Goal: Navigation & Orientation: Find specific page/section

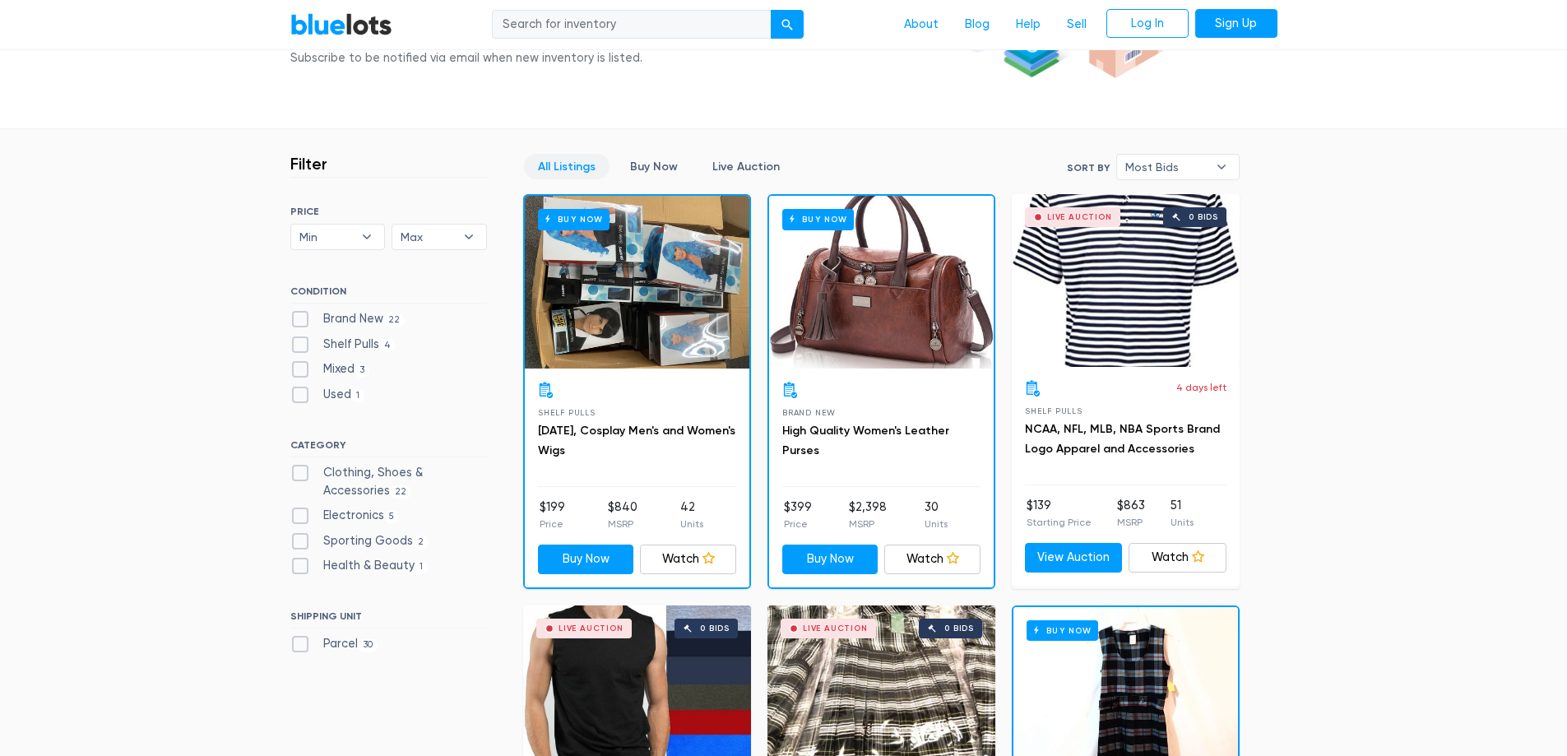
scroll to position [387, 0]
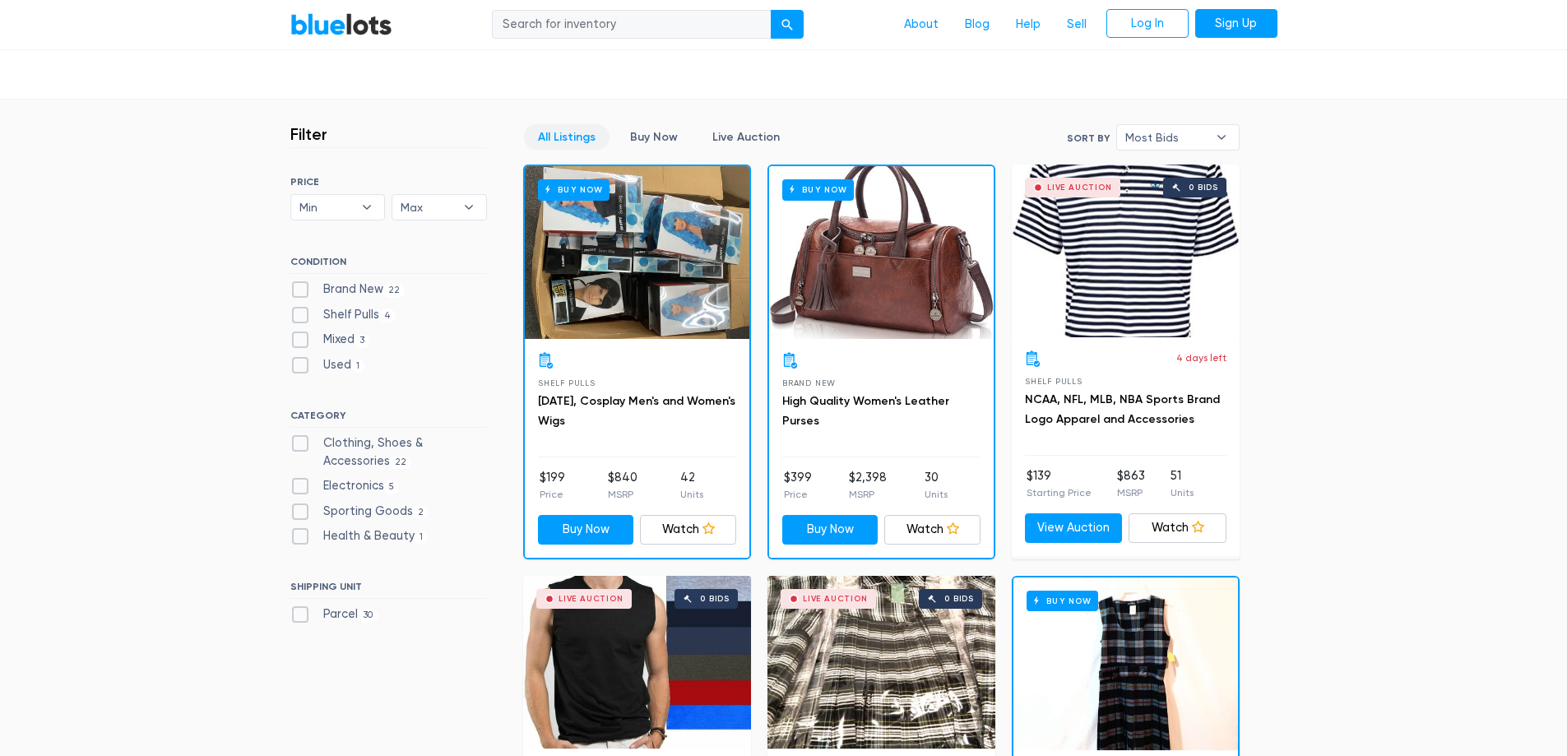
click at [310, 290] on label "Brand New 22" at bounding box center [347, 290] width 115 height 18
click at [301, 290] on New"] "Brand New 22" at bounding box center [295, 286] width 11 height 11
checkbox New"] "true"
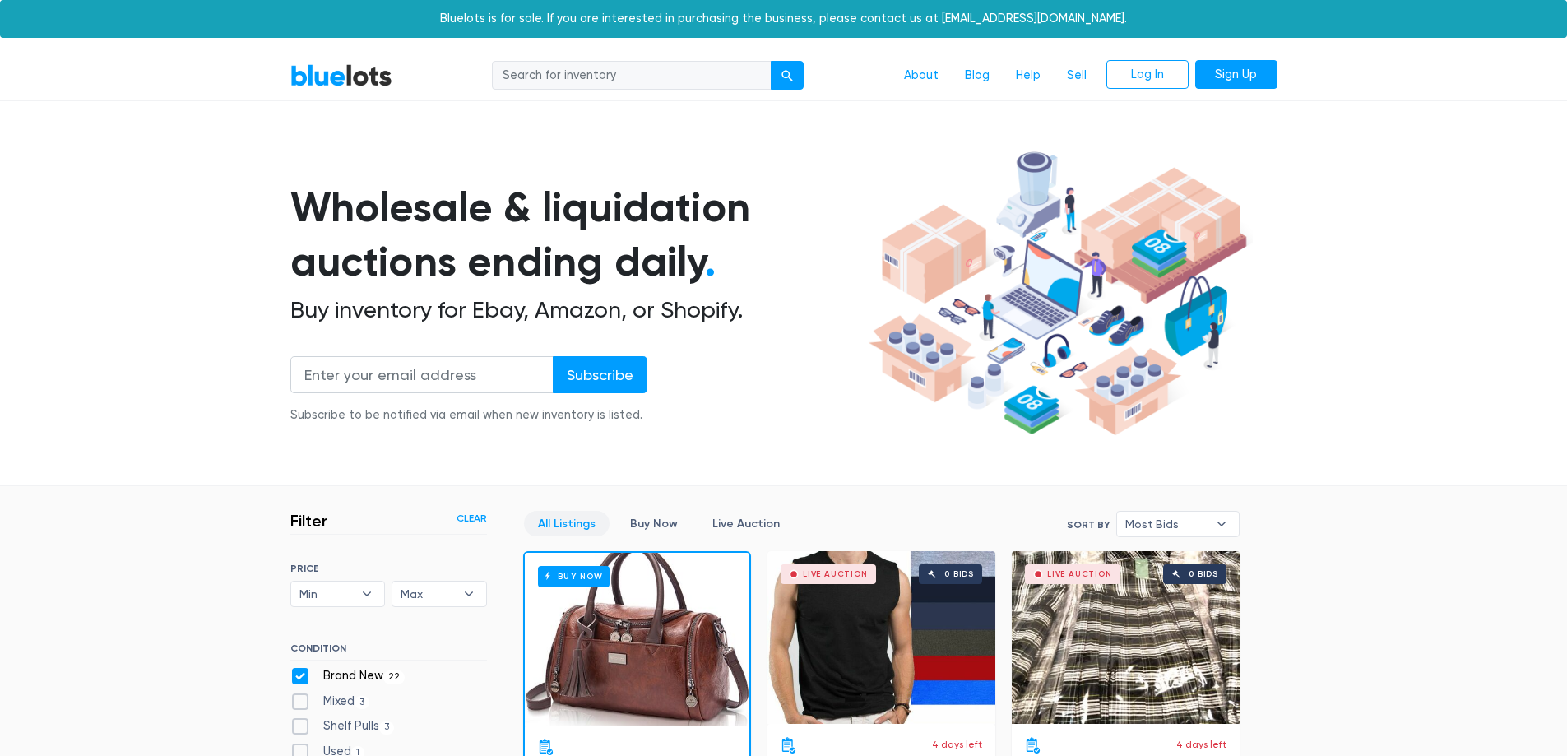
scroll to position [443, 0]
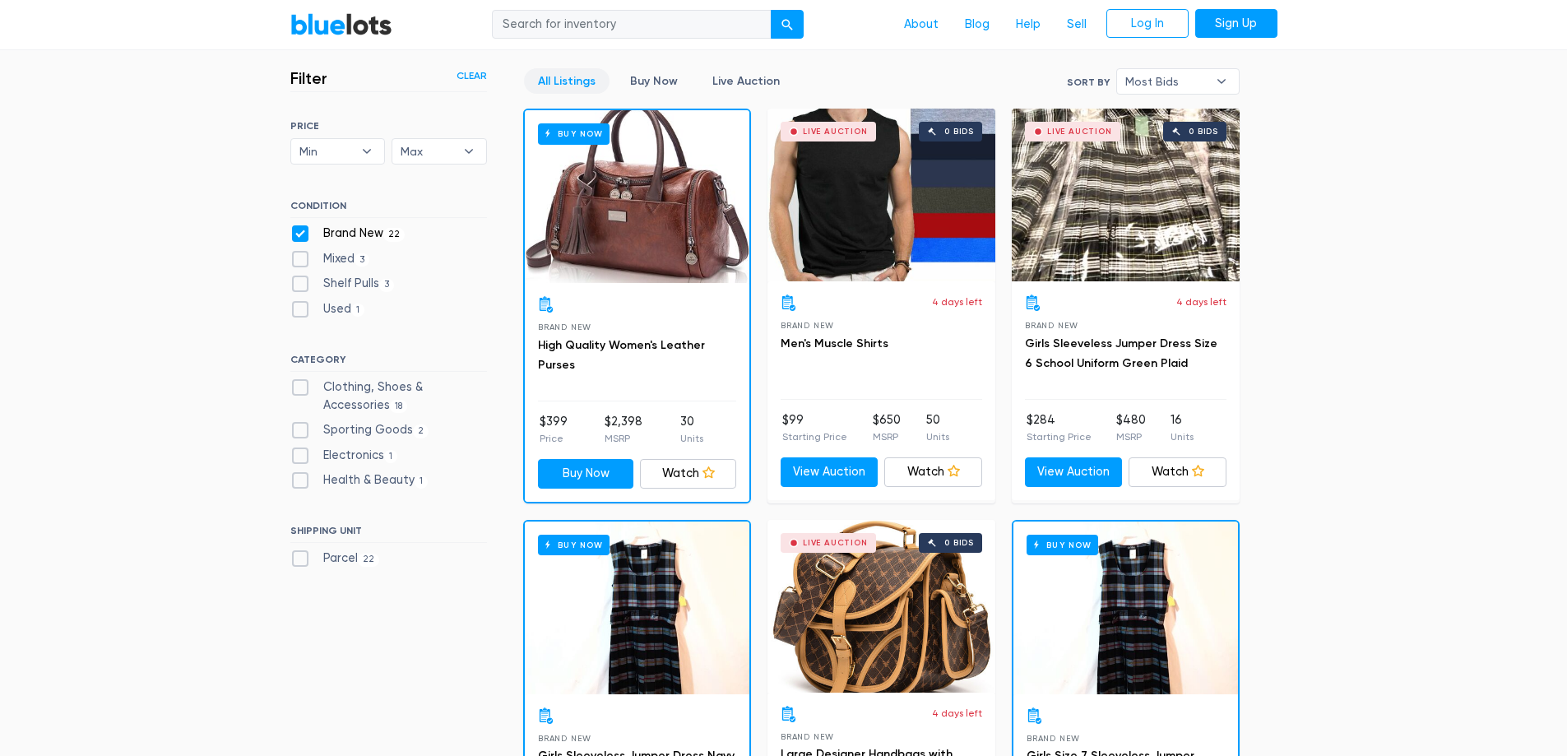
click at [306, 243] on div "Brand New 22" at bounding box center [388, 237] width 197 height 25
click at [307, 233] on label "Brand New 22" at bounding box center [347, 234] width 115 height 18
click at [301, 233] on New"] "Brand New 22" at bounding box center [295, 230] width 11 height 11
checkbox New"] "false"
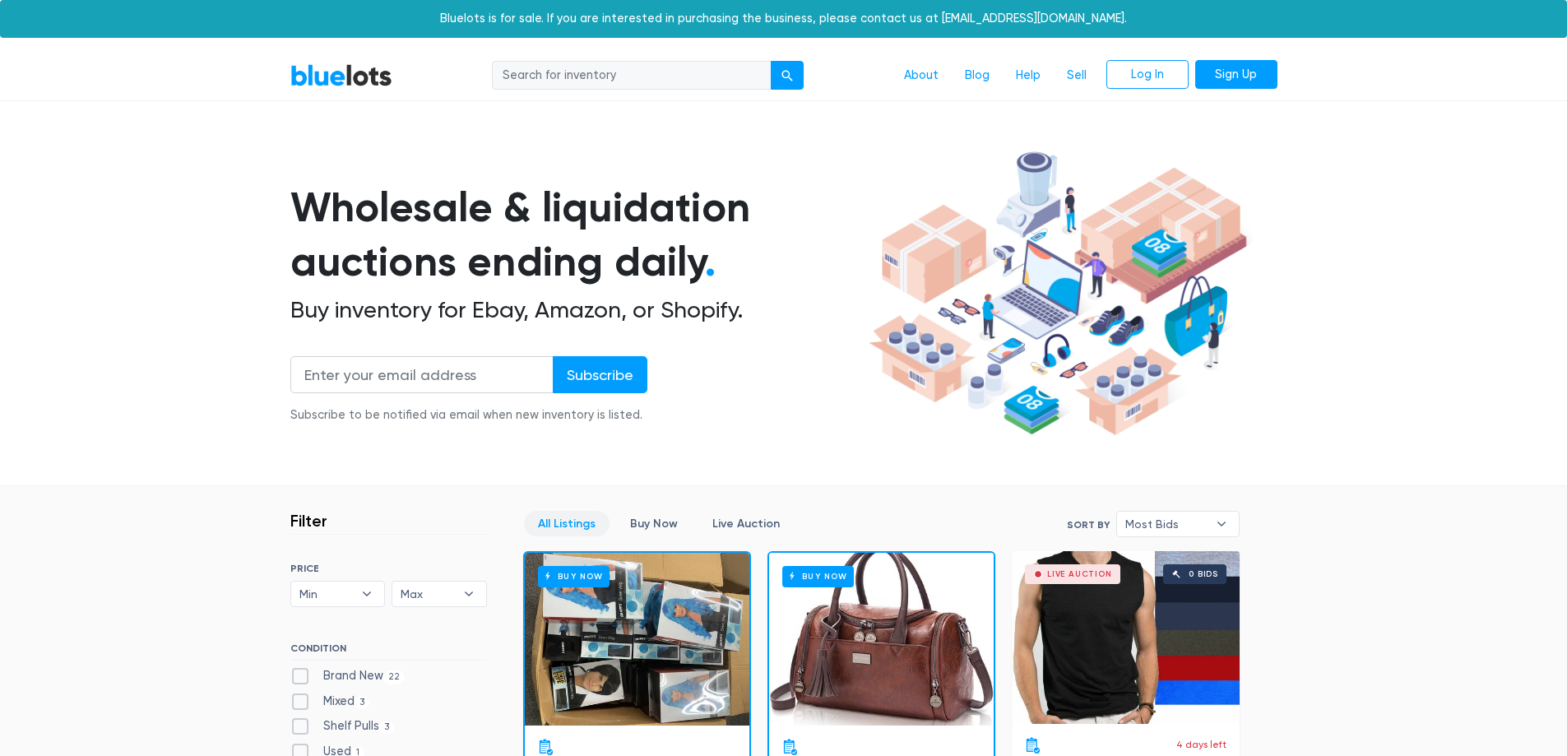
scroll to position [443, 0]
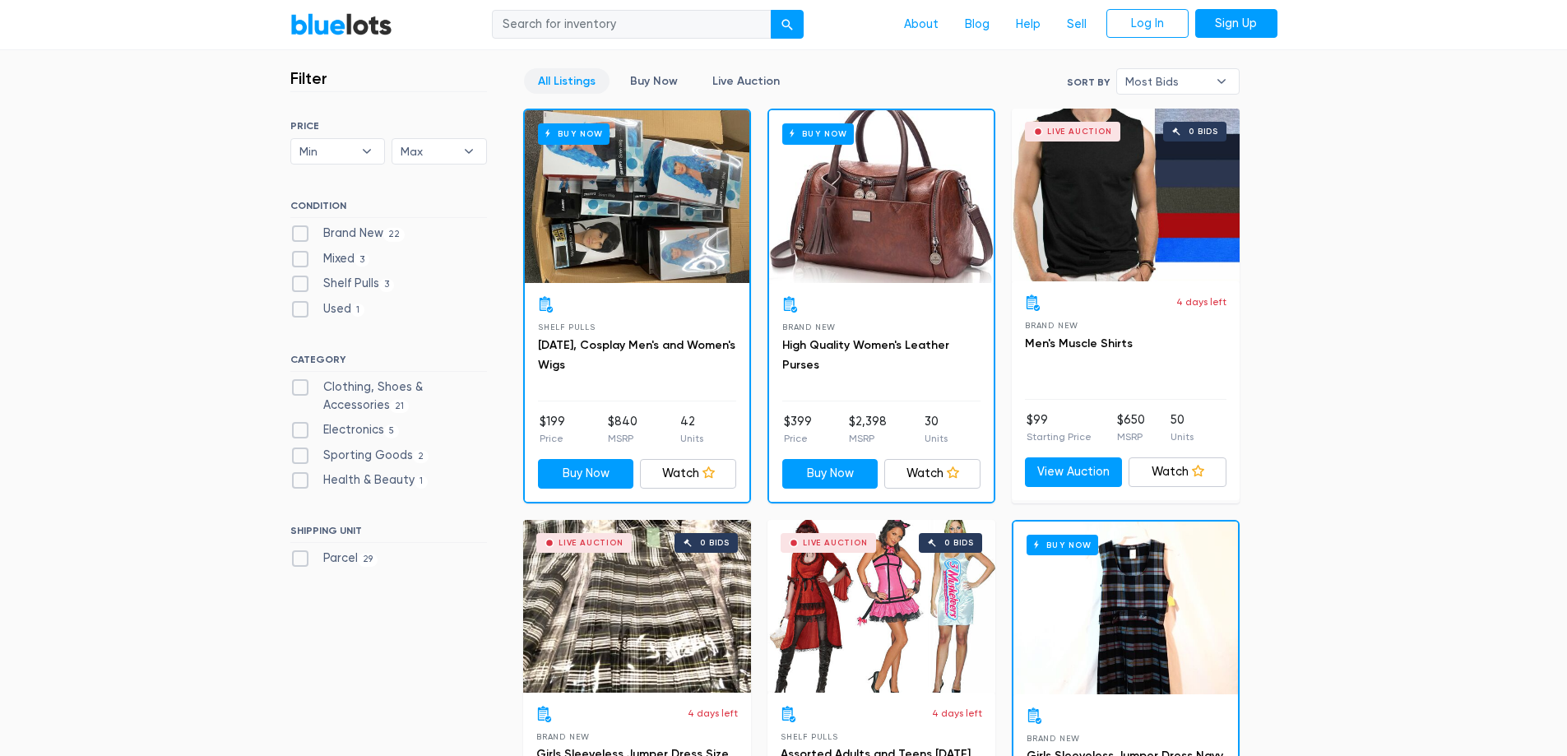
click at [290, 453] on label "Sporting Goods 2" at bounding box center [359, 456] width 139 height 18
click at [290, 453] on Goods"] "Sporting Goods 2" at bounding box center [295, 452] width 11 height 11
checkbox Goods"] "true"
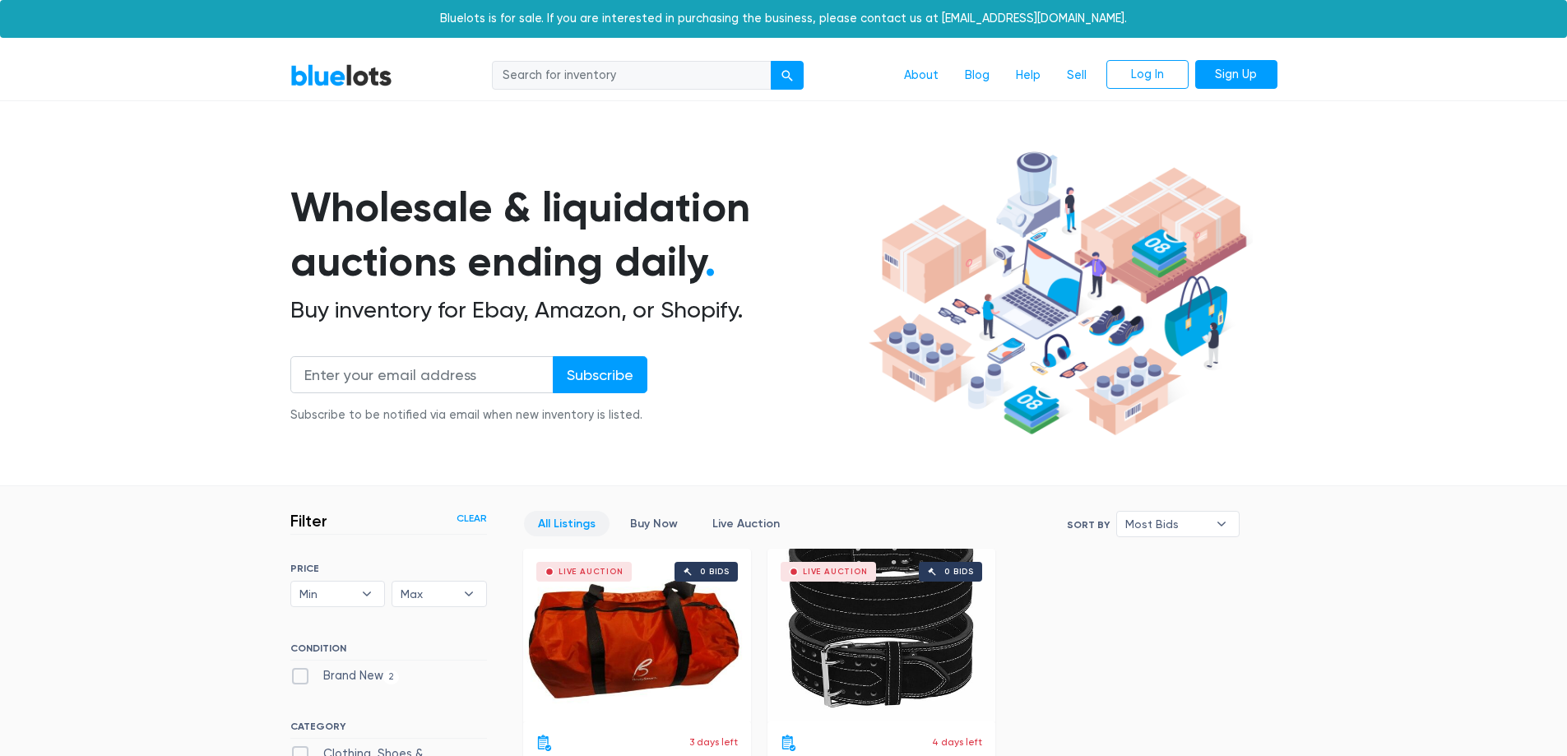
scroll to position [443, 0]
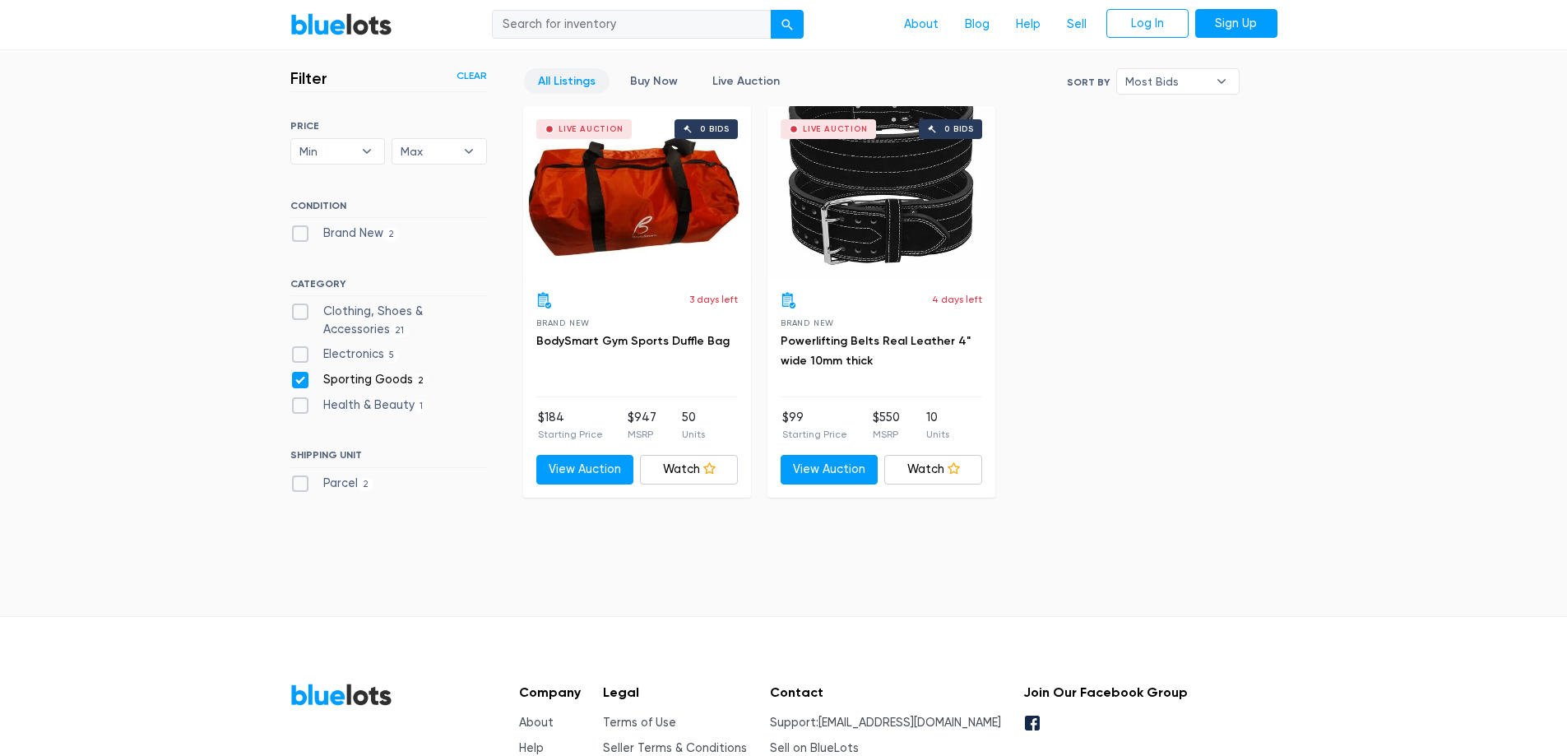
click at [303, 379] on label "Sporting Goods 2" at bounding box center [359, 380] width 139 height 18
click at [301, 379] on Goods"] "Sporting Goods 2" at bounding box center [295, 376] width 11 height 11
checkbox Goods"] "false"
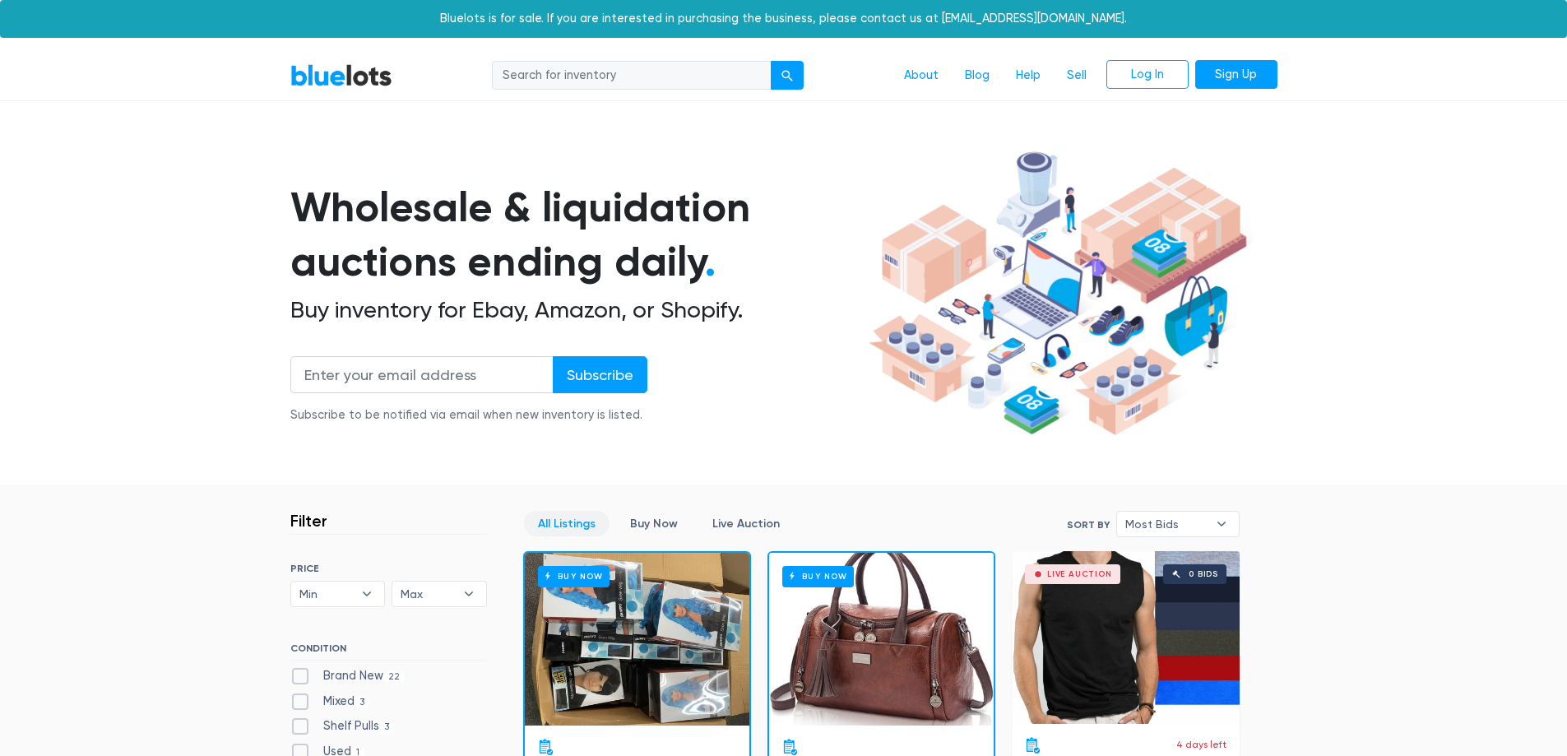
scroll to position [443, 0]
